Goal: Use online tool/utility

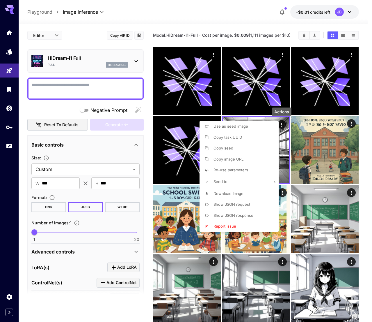
click at [25, 45] on div at bounding box center [186, 161] width 372 height 322
